Goal: Information Seeking & Learning: Learn about a topic

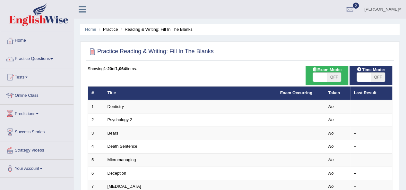
click at [118, 107] on link "Dentistry" at bounding box center [116, 106] width 16 height 5
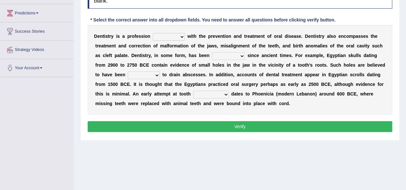
select select "concerned"
click at [153, 33] on select "agreed dealt concerned taken" at bounding box center [169, 37] width 32 height 8
click at [224, 58] on select "criticized replaced practiced abandoned" at bounding box center [228, 56] width 33 height 8
select select "criticized"
click at [212, 52] on select "criticized replaced practiced abandoned" at bounding box center [228, 56] width 33 height 8
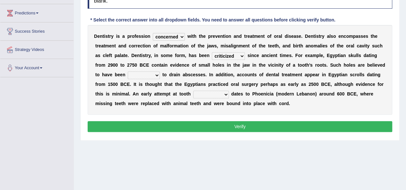
click at [150, 74] on select "fluctuated laminated drilled sealed" at bounding box center [144, 76] width 32 height 8
select select "fluctuated"
click at [128, 72] on select "fluctuated laminated drilled sealed" at bounding box center [144, 76] width 32 height 8
click at [218, 96] on select "reparation sacrament restitution replacement" at bounding box center [211, 95] width 36 height 8
select select "reparation"
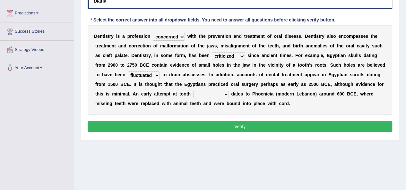
click at [193, 91] on select "reparation sacrament restitution replacement" at bounding box center [211, 95] width 36 height 8
click at [211, 125] on button "Verify" at bounding box center [240, 126] width 305 height 11
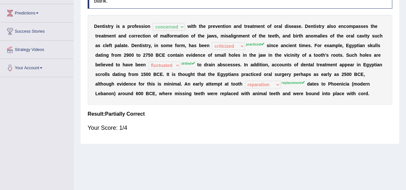
scroll to position [14, 0]
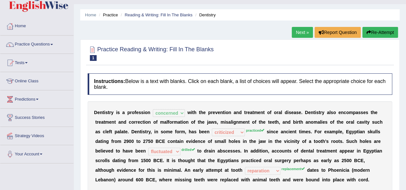
click at [305, 32] on link "Next »" at bounding box center [302, 32] width 21 height 11
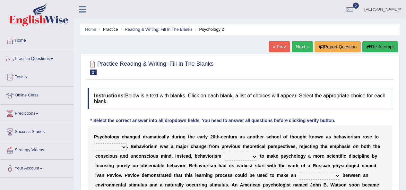
click at [406, 107] on html "Toggle navigation Home Practice Questions Speaking Practice Read Aloud Repeat S…" at bounding box center [203, 95] width 406 height 190
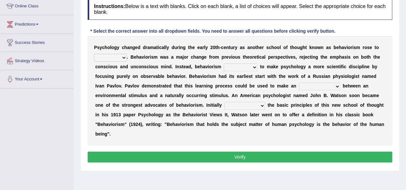
scroll to position [90, 0]
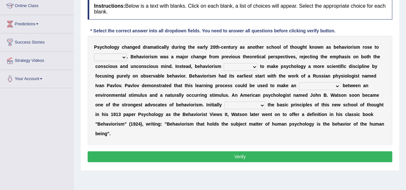
click at [122, 58] on select "dominance temptation challenge temper" at bounding box center [110, 58] width 33 height 8
select select "dominance"
click at [94, 54] on select "dominance temptation challenge temper" at bounding box center [110, 58] width 33 height 8
click at [242, 64] on select "reproached reproved strove rewove" at bounding box center [241, 67] width 34 height 8
select select "reproached"
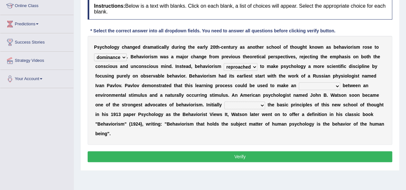
click at [224, 63] on select "reproached reproved strove rewove" at bounding box center [241, 67] width 34 height 8
drag, startPoint x: 307, startPoint y: 85, endPoint x: 307, endPoint y: 89, distance: 3.5
click at [307, 85] on select "acclimatization association union combination" at bounding box center [319, 87] width 41 height 8
select select "acclimatization"
click at [299, 83] on select "acclimatization association union combination" at bounding box center [319, 87] width 41 height 8
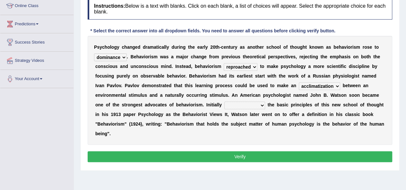
drag, startPoint x: 257, startPoint y: 104, endPoint x: 253, endPoint y: 108, distance: 5.7
click at [257, 104] on select "questioning foreshortening unburdening outlining" at bounding box center [244, 106] width 41 height 8
select select "questioning"
click at [224, 102] on select "questioning foreshortening unburdening outlining" at bounding box center [244, 106] width 41 height 8
click at [227, 155] on button "Verify" at bounding box center [240, 157] width 305 height 11
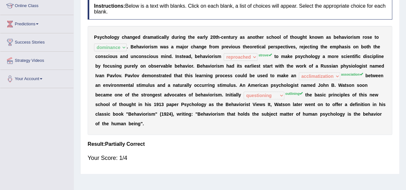
scroll to position [0, 0]
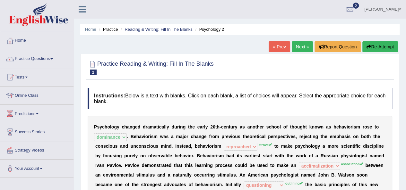
click at [304, 48] on link "Next »" at bounding box center [302, 46] width 21 height 11
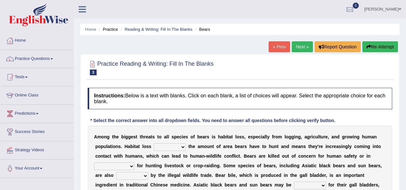
select select "increases"
click at [154, 144] on select "increases reduces complies interacts" at bounding box center [170, 148] width 32 height 8
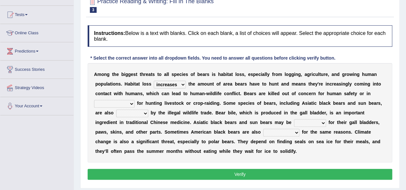
click at [122, 99] on div "A m o n g t h e b i g g e s t t h r e a t s t o a l l s p e c i e s o f b e a r…" at bounding box center [240, 113] width 305 height 100
click at [117, 103] on select "coalition retaliation appreciation disinformation" at bounding box center [114, 104] width 40 height 8
select select "coalition"
click at [94, 100] on select "coalition retaliation appreciation disinformation" at bounding box center [114, 104] width 40 height 8
click at [143, 113] on select "protected prohibited fattened threatened" at bounding box center [132, 114] width 32 height 8
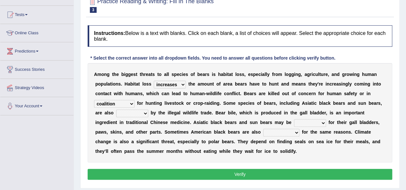
select select "protected"
click at [116, 110] on select "protected prohibited fattened threatened" at bounding box center [132, 114] width 32 height 8
click at [295, 131] on select "begot foreseen encountered targeted" at bounding box center [281, 133] width 36 height 8
select select "begot"
click at [263, 129] on select "begot foreseen encountered targeted" at bounding box center [281, 133] width 36 height 8
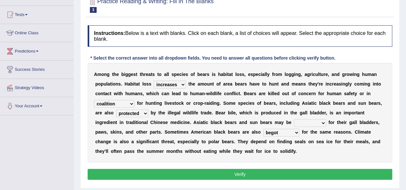
click at [313, 123] on select "poached squelched coached blenched" at bounding box center [310, 123] width 32 height 8
select select "poached"
click at [294, 119] on select "poached squelched coached blenched" at bounding box center [310, 123] width 32 height 8
click at [308, 175] on button "Verify" at bounding box center [240, 174] width 305 height 11
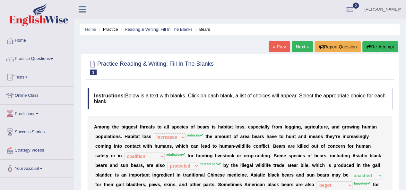
click at [301, 48] on link "Next »" at bounding box center [302, 46] width 21 height 11
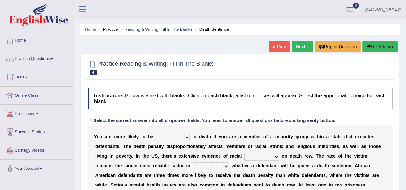
select select "sentenced"
click at [156, 134] on select "penalized blamed complained sentenced" at bounding box center [173, 138] width 34 height 8
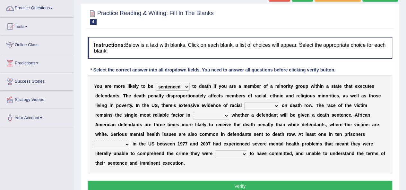
scroll to position [53, 0]
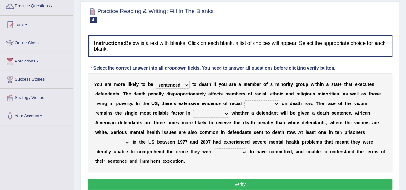
click at [271, 106] on select "bias equality appearance background" at bounding box center [261, 105] width 35 height 8
select select "background"
click at [244, 101] on select "bias equality appearance background" at bounding box center [261, 105] width 35 height 8
click at [224, 110] on select "determining adjoining undermining examining" at bounding box center [211, 114] width 36 height 8
select select "examining"
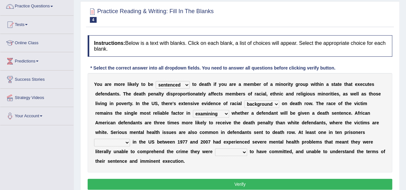
click at [193, 110] on select "determining adjoining undermining examining" at bounding box center [211, 114] width 36 height 8
click at [120, 142] on select "electrocuted persecuted executed captured" at bounding box center [112, 143] width 36 height 8
select select "captured"
click at [94, 139] on select "electrocuted persecuted executed captured" at bounding box center [112, 143] width 36 height 8
click at [240, 153] on select "alleged acclaimed persuaded claimed" at bounding box center [231, 153] width 32 height 8
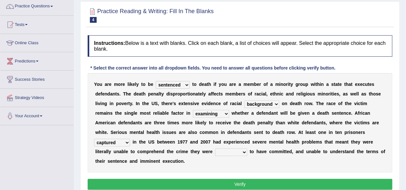
select select "claimed"
click at [215, 149] on select "alleged acclaimed persuaded claimed" at bounding box center [231, 153] width 32 height 8
click at [249, 183] on button "Verify" at bounding box center [240, 184] width 305 height 11
